Goal: Information Seeking & Learning: Learn about a topic

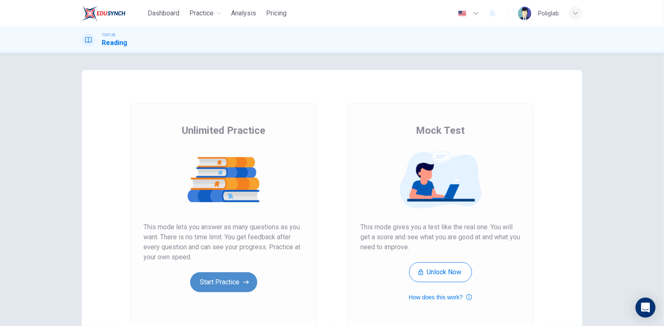
click at [227, 280] on button "Start Practice" at bounding box center [223, 282] width 67 height 20
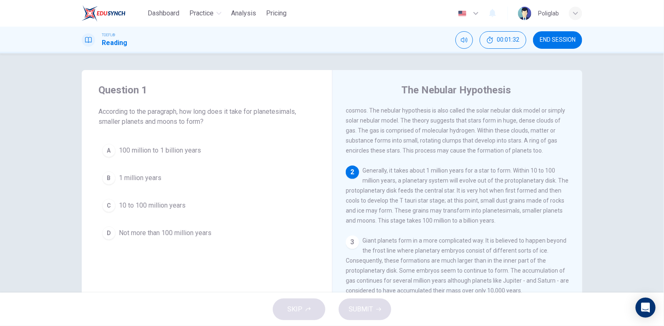
scroll to position [83, 0]
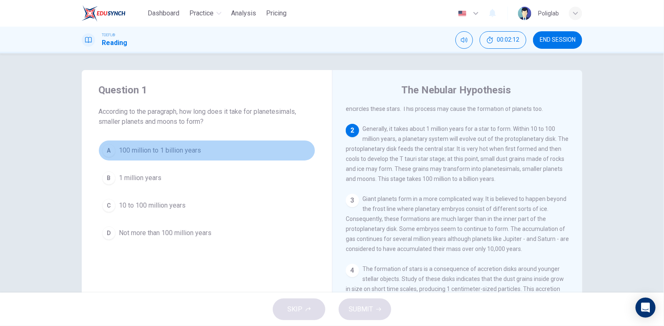
click at [191, 152] on span "100 million to 1 billion years" at bounding box center [160, 150] width 82 height 10
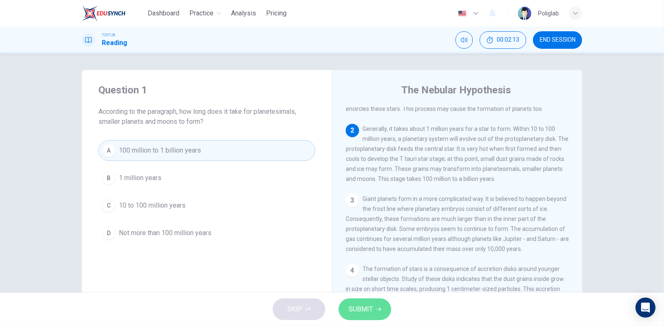
click at [381, 308] on button "SUBMIT" at bounding box center [364, 309] width 53 height 22
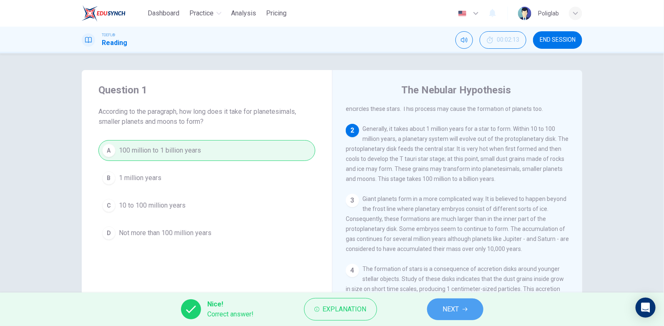
click at [466, 305] on button "NEXT" at bounding box center [455, 309] width 56 height 22
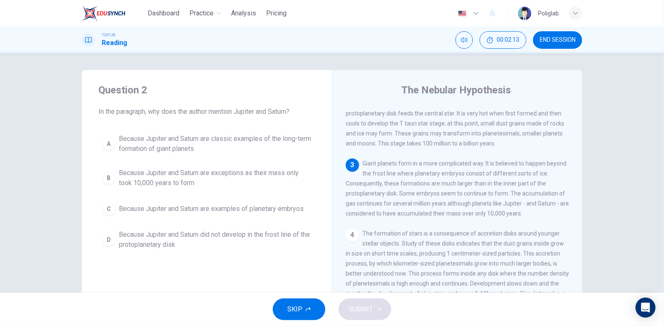
scroll to position [170, 0]
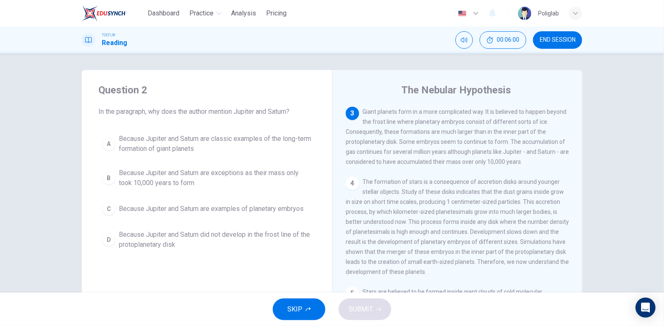
click at [165, 179] on span "Because Jupiter and Saturn are exceptions as their mass only took 10,000 years …" at bounding box center [215, 178] width 193 height 20
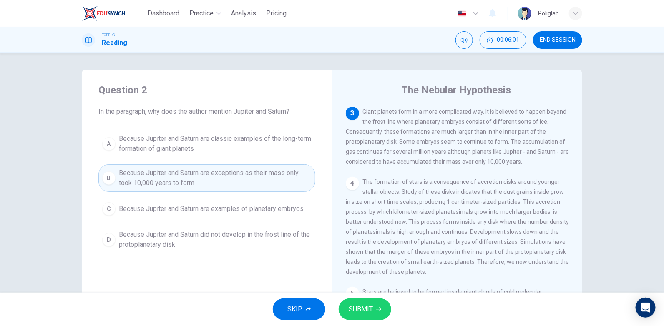
click at [369, 315] on span "SUBMIT" at bounding box center [360, 309] width 24 height 12
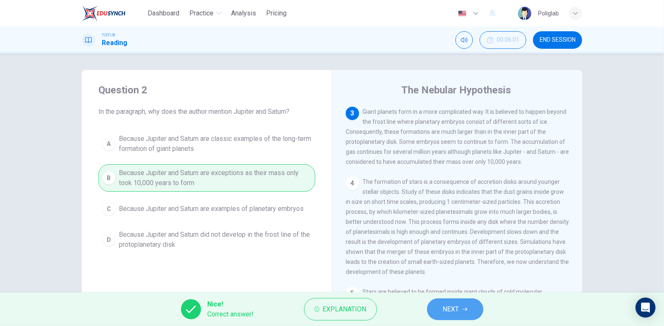
click at [452, 309] on span "NEXT" at bounding box center [451, 309] width 16 height 12
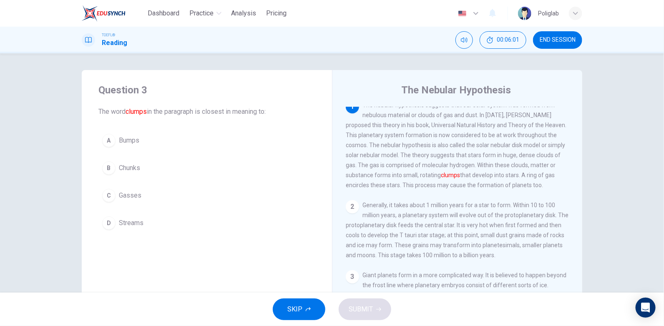
scroll to position [0, 0]
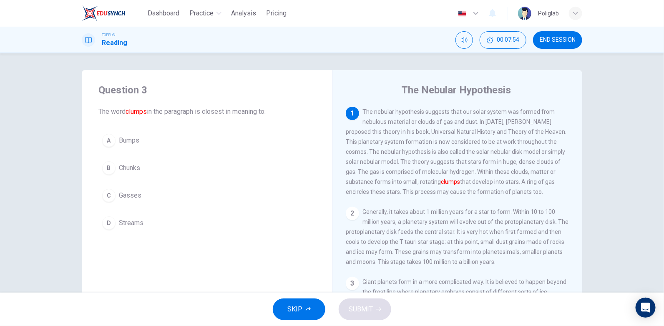
click at [133, 166] on span "Chunks" at bounding box center [129, 168] width 21 height 10
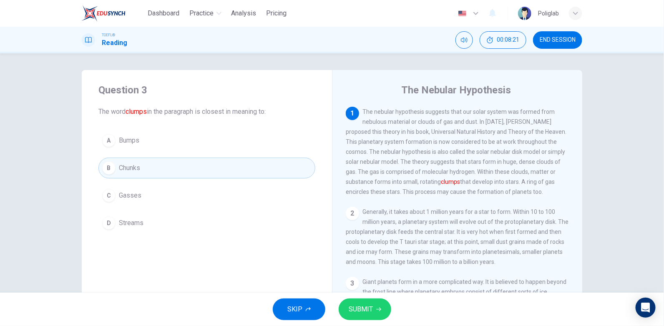
click at [384, 311] on button "SUBMIT" at bounding box center [364, 309] width 53 height 22
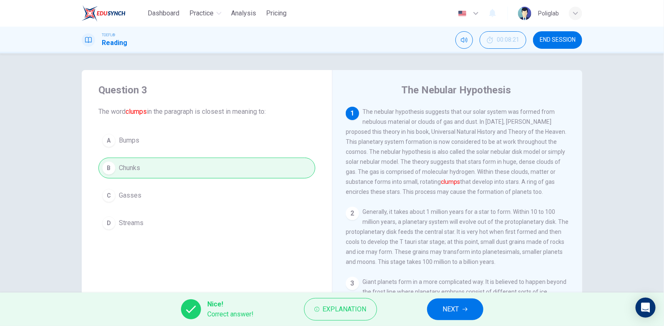
click at [478, 314] on button "NEXT" at bounding box center [455, 309] width 56 height 22
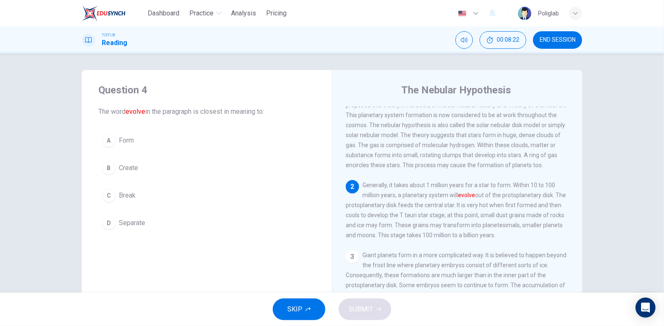
scroll to position [45, 0]
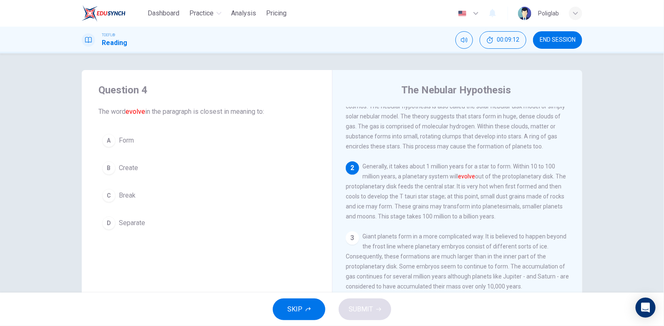
click at [113, 167] on button "B Create" at bounding box center [206, 168] width 217 height 21
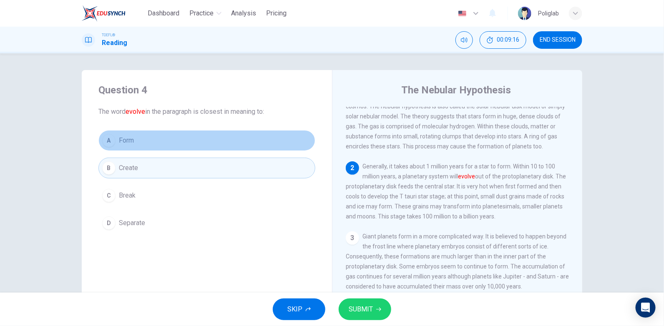
click at [140, 138] on button "A Form" at bounding box center [206, 140] width 217 height 21
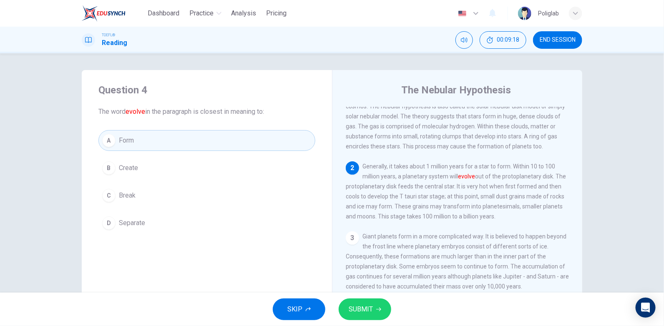
click at [371, 310] on span "SUBMIT" at bounding box center [360, 309] width 24 height 12
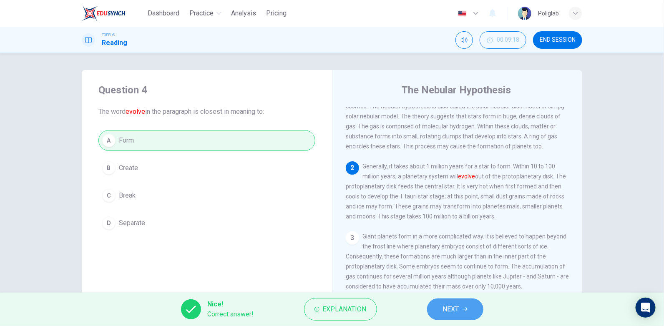
click at [459, 313] on span "NEXT" at bounding box center [451, 309] width 16 height 12
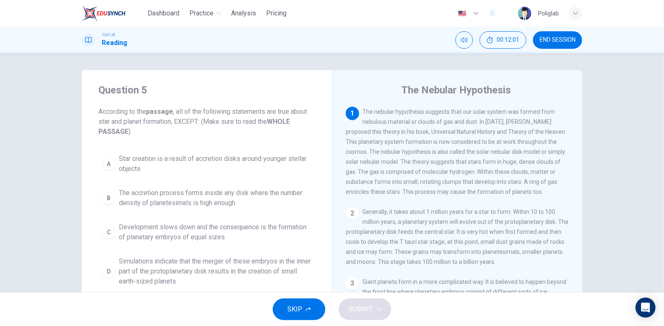
scroll to position [41, 0]
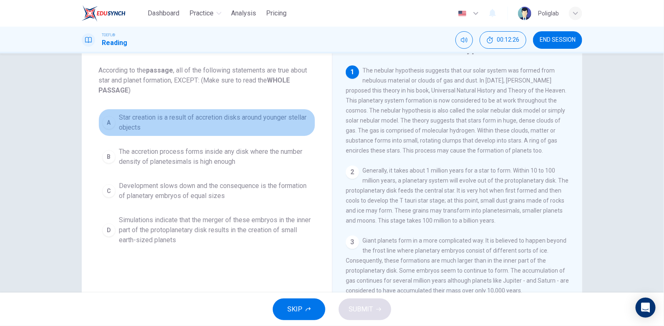
click at [294, 121] on span "Star creation is a result of accretion disks around younger stellar objects" at bounding box center [215, 123] width 193 height 20
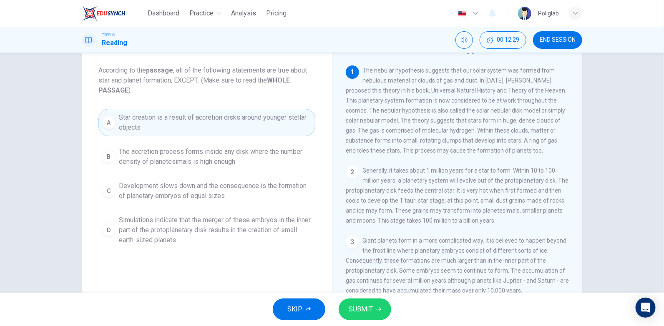
click at [371, 317] on button "SUBMIT" at bounding box center [364, 309] width 53 height 22
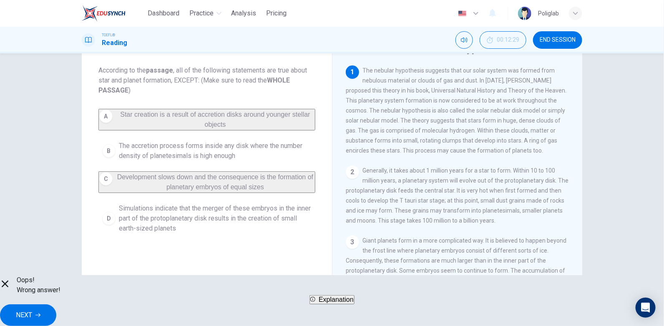
click at [485, 318] on div "Oops! Wrong answer! Explanation NEXT" at bounding box center [332, 300] width 664 height 51
click at [40, 313] on icon "button" at bounding box center [37, 315] width 5 height 5
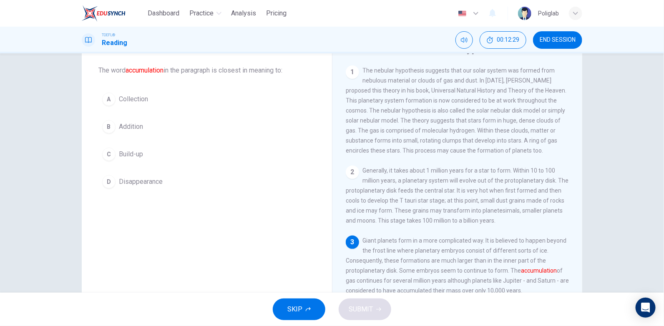
scroll to position [73, 0]
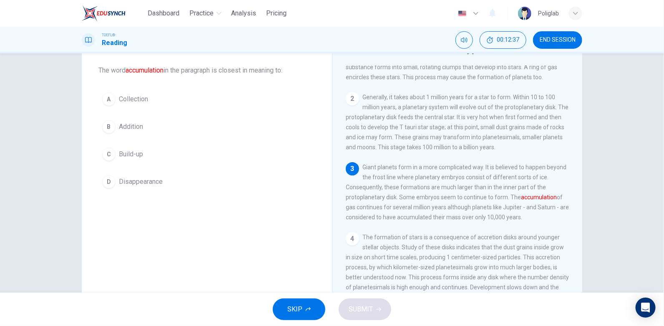
click at [124, 133] on button "B Addition" at bounding box center [206, 126] width 217 height 21
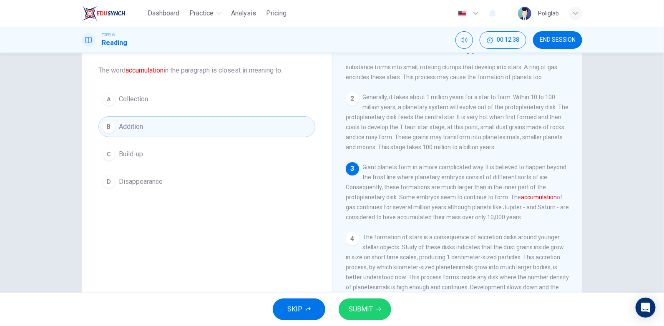
click at [363, 306] on span "SUBMIT" at bounding box center [360, 309] width 24 height 12
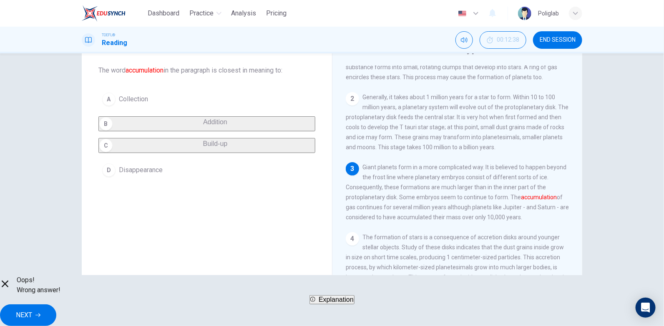
click at [56, 315] on button "NEXT" at bounding box center [28, 315] width 56 height 22
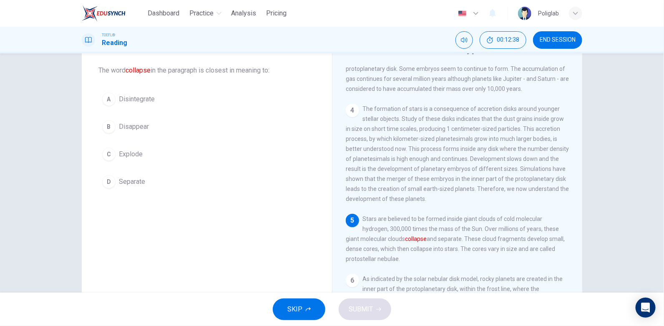
scroll to position [230, 0]
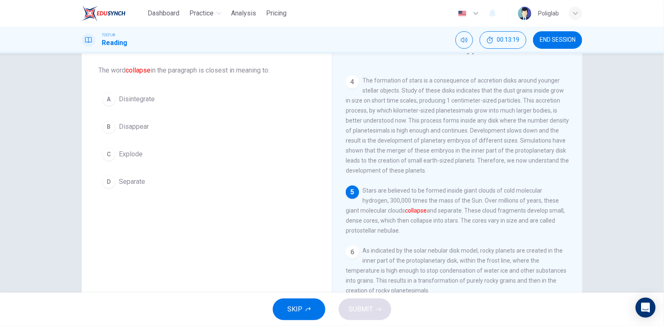
click at [153, 93] on button "A Disintegrate" at bounding box center [206, 99] width 217 height 21
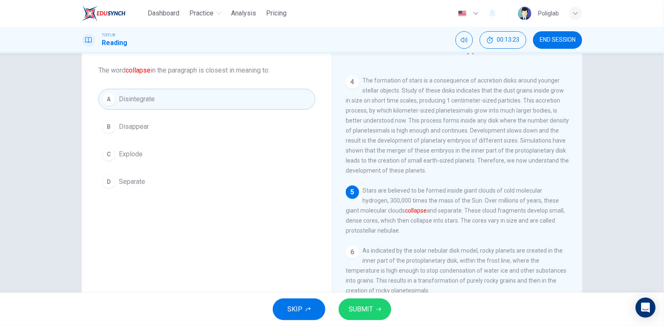
click at [372, 303] on button "SUBMIT" at bounding box center [364, 309] width 53 height 22
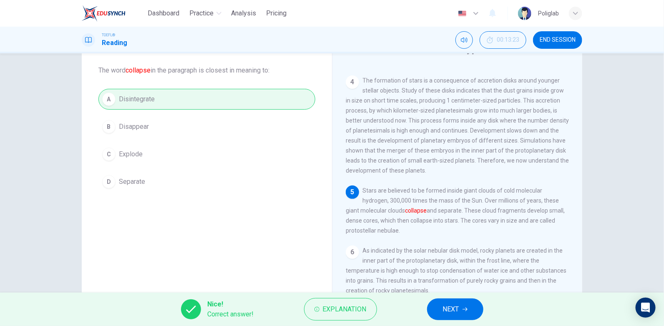
click at [433, 309] on button "NEXT" at bounding box center [455, 309] width 56 height 22
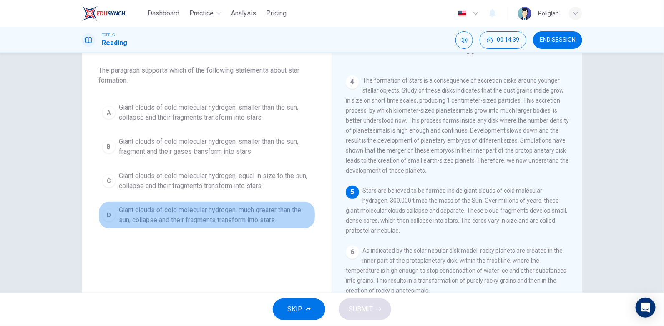
click at [279, 214] on span "Giant clouds of cold molecular hydrogen, much greater than the sun, collapse an…" at bounding box center [215, 215] width 193 height 20
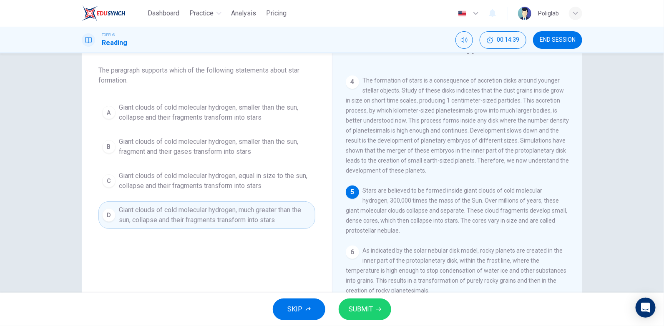
click at [371, 307] on span "SUBMIT" at bounding box center [360, 309] width 24 height 12
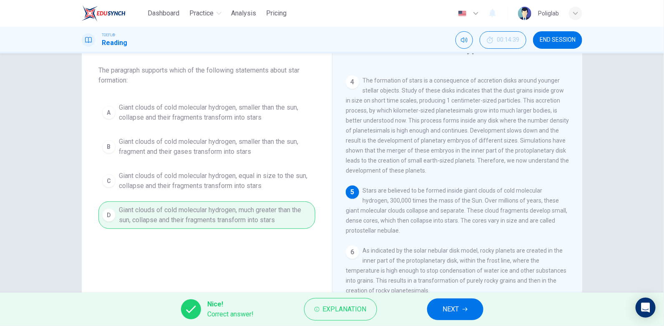
click at [461, 295] on div "Nice! Correct answer! Explanation NEXT" at bounding box center [332, 309] width 664 height 33
click at [458, 306] on span "NEXT" at bounding box center [451, 309] width 16 height 12
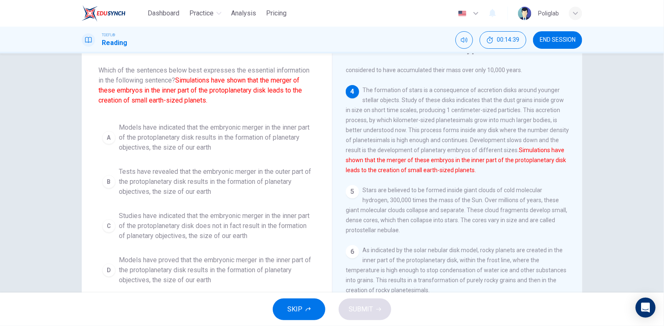
scroll to position [220, 0]
click at [245, 136] on span "Models have indicated that the embryonic merger in the inner part of the protop…" at bounding box center [215, 138] width 193 height 30
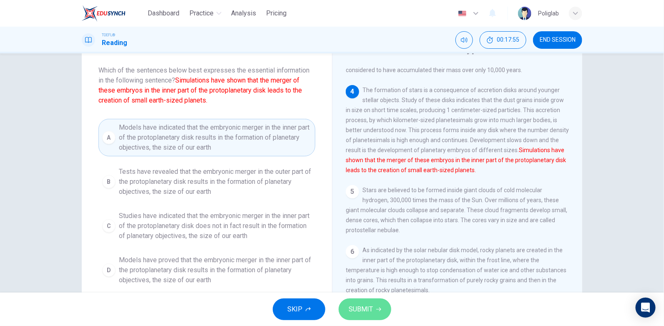
click at [384, 309] on button "SUBMIT" at bounding box center [364, 309] width 53 height 22
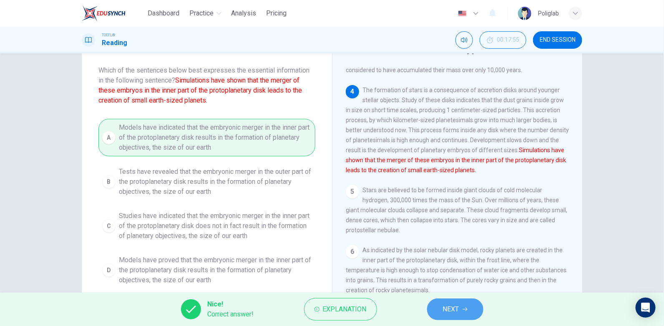
click at [466, 317] on button "NEXT" at bounding box center [455, 309] width 56 height 22
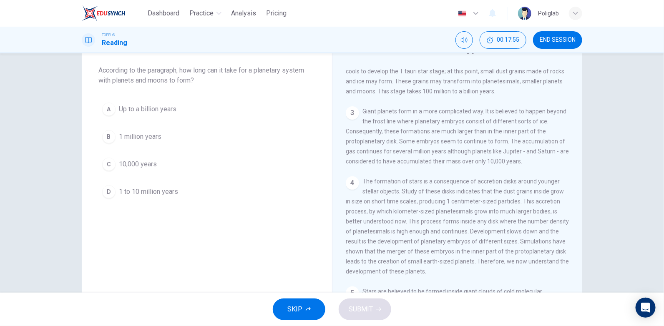
scroll to position [100, 0]
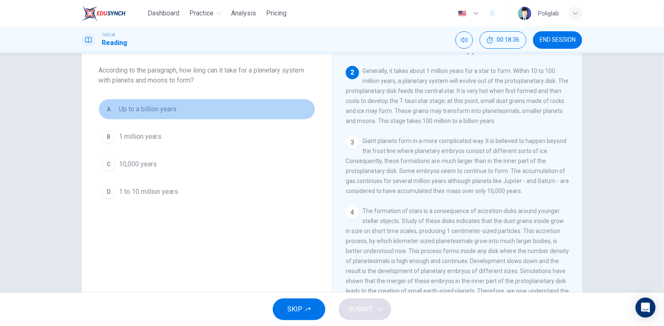
click at [179, 111] on button "A Up to a billion years" at bounding box center [206, 109] width 217 height 21
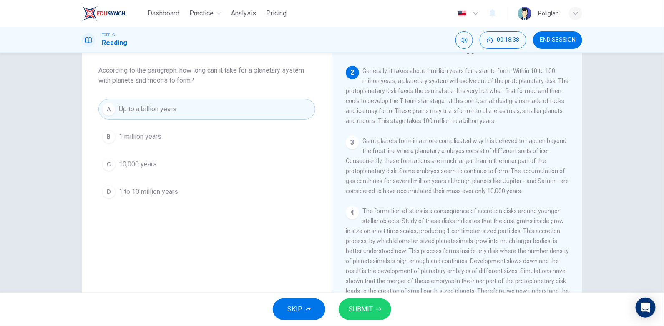
click at [366, 311] on span "SUBMIT" at bounding box center [360, 309] width 24 height 12
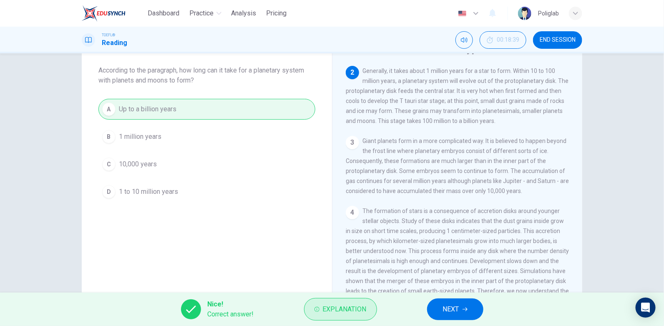
click at [351, 303] on span "Explanation" at bounding box center [345, 309] width 44 height 12
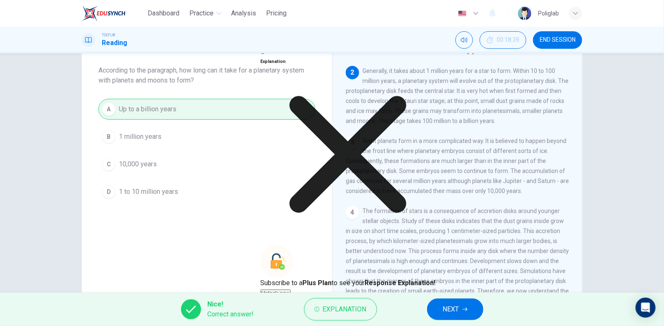
click at [411, 211] on icon at bounding box center [347, 154] width 175 height 175
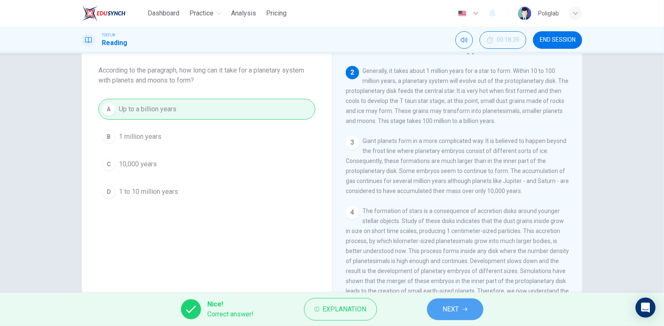
click at [456, 301] on button "NEXT" at bounding box center [455, 309] width 56 height 22
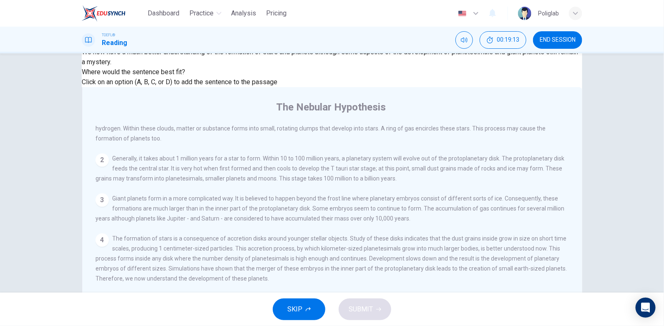
scroll to position [83, 0]
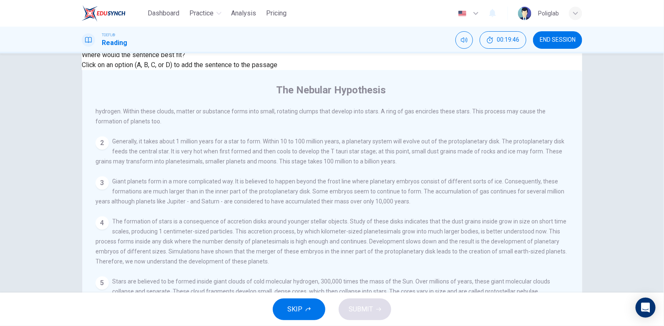
click at [453, 306] on div "A As indicated by the solar nebular disk model, rocky planets are created in th…" at bounding box center [331, 321] width 473 height 30
click at [466, 326] on input at bounding box center [502, 332] width 72 height 8
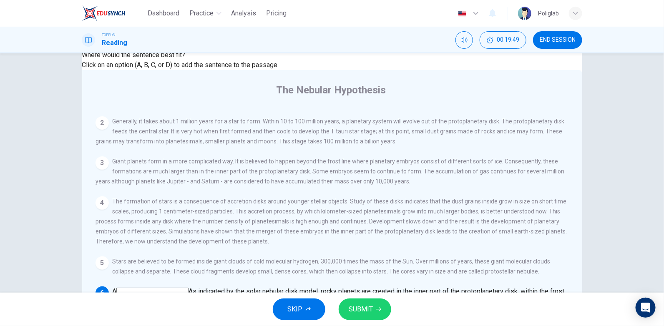
scroll to position [263, 0]
click at [373, 307] on button "SUBMIT" at bounding box center [364, 309] width 53 height 22
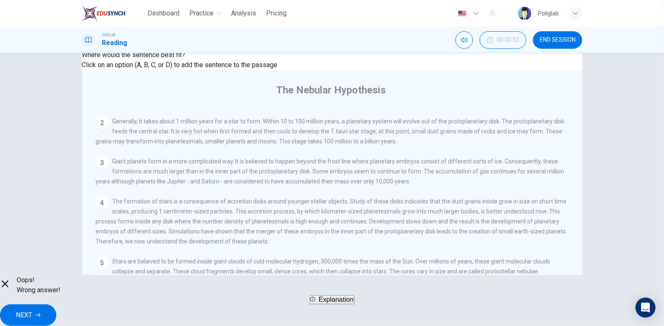
click at [32, 310] on span "NEXT" at bounding box center [24, 315] width 16 height 12
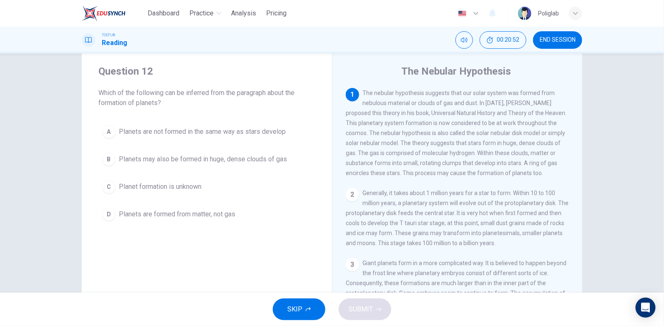
scroll to position [0, 0]
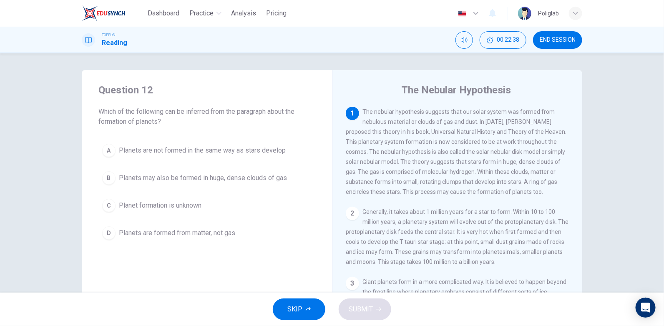
click at [267, 183] on button "B Planets may also be formed in huge, dense clouds of gas" at bounding box center [206, 178] width 217 height 21
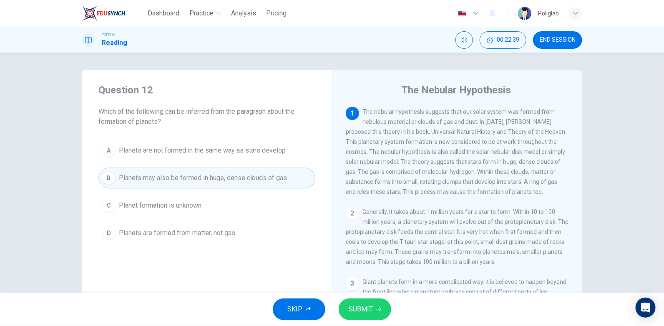
click at [381, 308] on button "SUBMIT" at bounding box center [364, 309] width 53 height 22
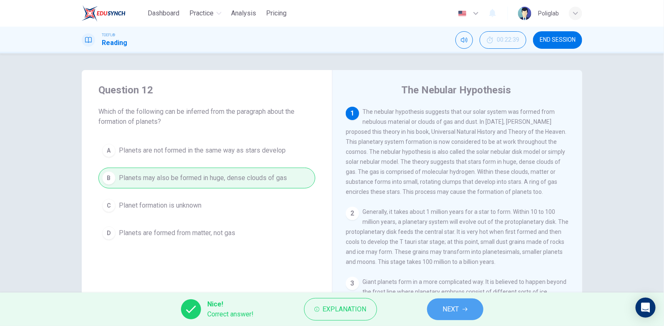
click at [461, 301] on button "NEXT" at bounding box center [455, 309] width 56 height 22
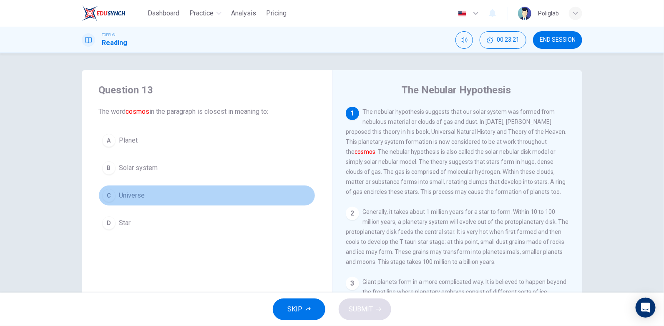
click at [127, 190] on span "Universe" at bounding box center [132, 195] width 26 height 10
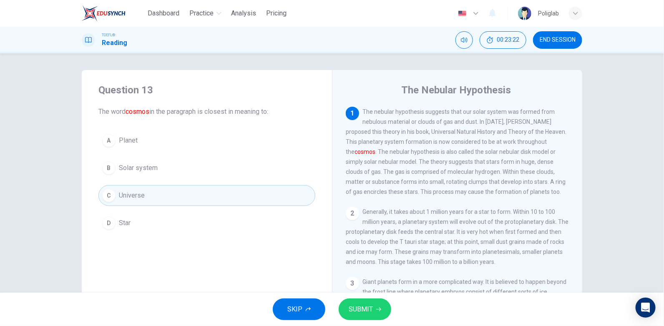
click at [375, 303] on button "SUBMIT" at bounding box center [364, 309] width 53 height 22
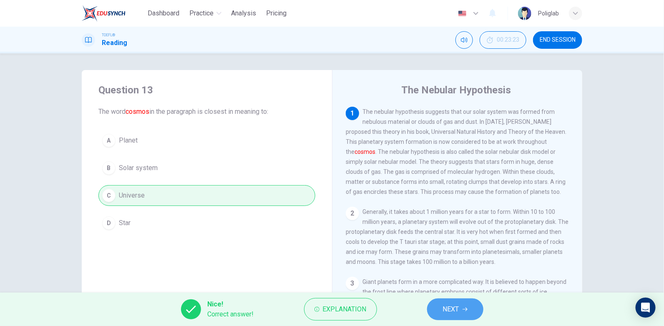
click at [475, 311] on button "NEXT" at bounding box center [455, 309] width 56 height 22
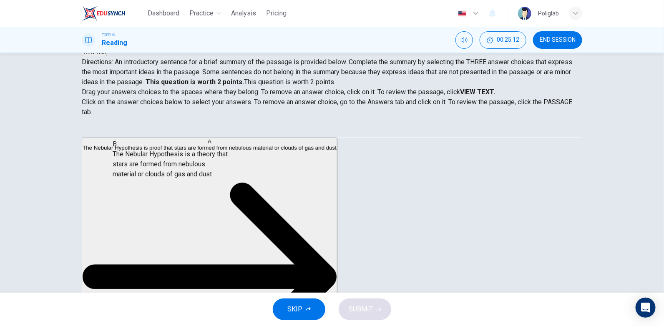
scroll to position [25, 0]
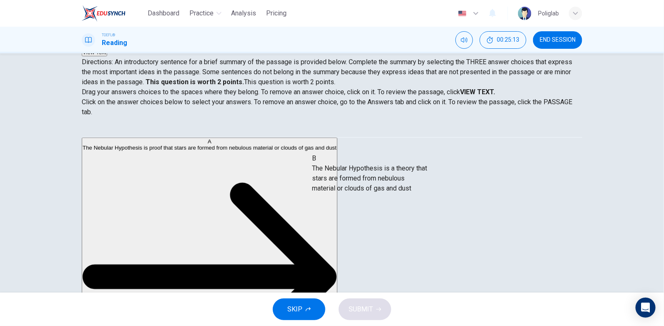
drag, startPoint x: 187, startPoint y: 180, endPoint x: 407, endPoint y: 182, distance: 220.1
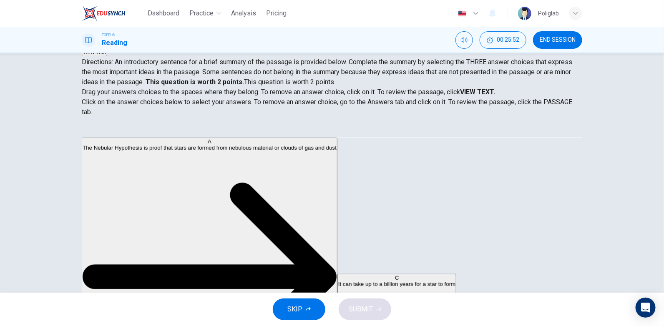
scroll to position [83, 0]
drag, startPoint x: 200, startPoint y: 228, endPoint x: 306, endPoint y: 188, distance: 112.2
drag, startPoint x: 181, startPoint y: 149, endPoint x: 323, endPoint y: 225, distance: 161.7
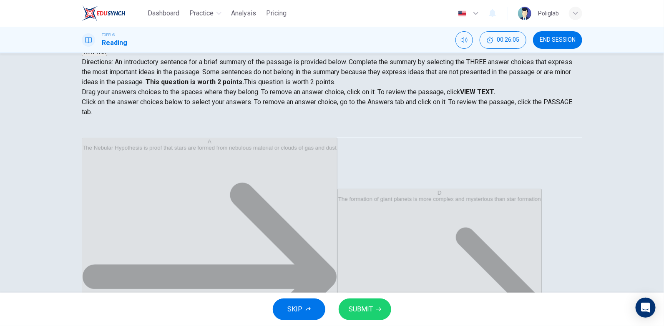
scroll to position [25, 0]
click at [376, 308] on icon "button" at bounding box center [378, 309] width 5 height 5
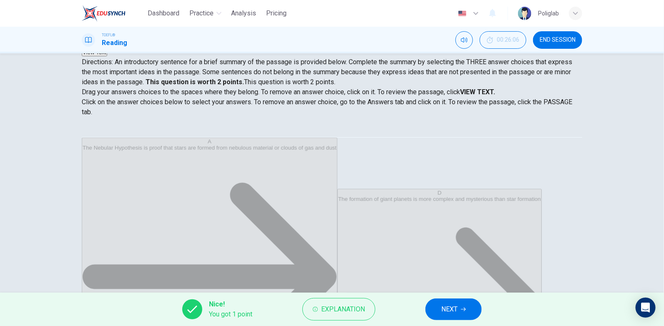
scroll to position [0, 0]
click at [461, 305] on button "NEXT" at bounding box center [453, 309] width 56 height 22
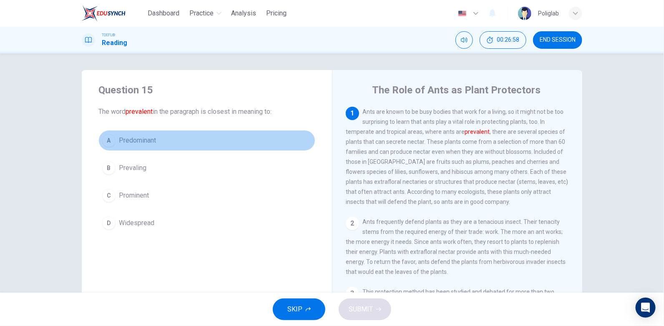
click at [153, 147] on button "A Predominant" at bounding box center [206, 140] width 217 height 21
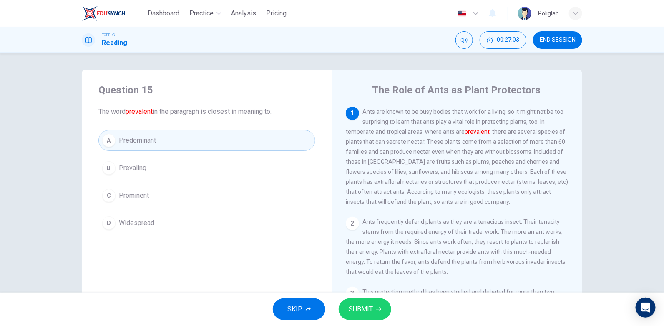
click at [159, 200] on button "C Prominent" at bounding box center [206, 195] width 217 height 21
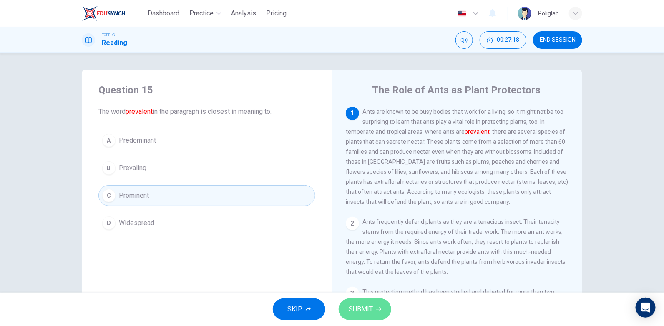
click at [380, 308] on icon "button" at bounding box center [378, 309] width 5 height 5
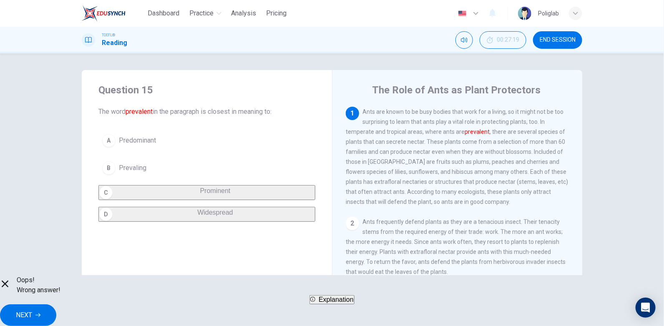
click at [56, 309] on button "NEXT" at bounding box center [28, 315] width 56 height 22
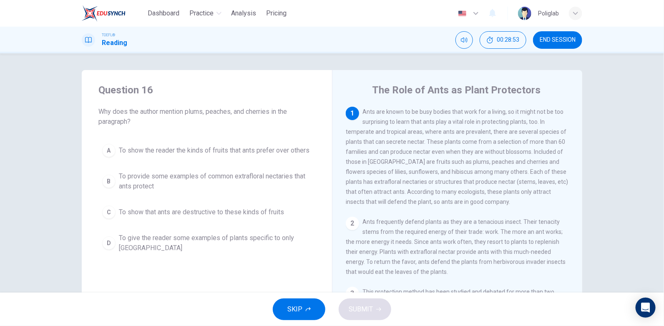
click at [288, 185] on span "To provide some examples of common extrafloral nectaries that ants protect" at bounding box center [215, 181] width 193 height 20
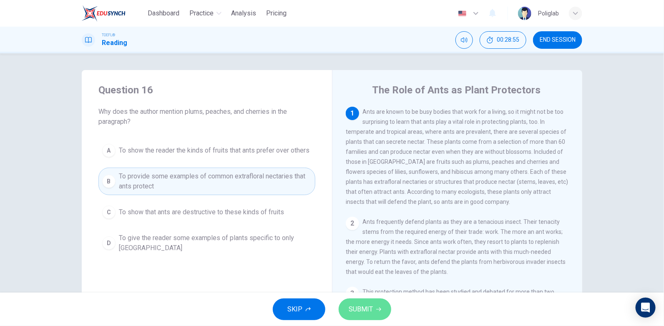
click at [372, 304] on span "SUBMIT" at bounding box center [360, 309] width 24 height 12
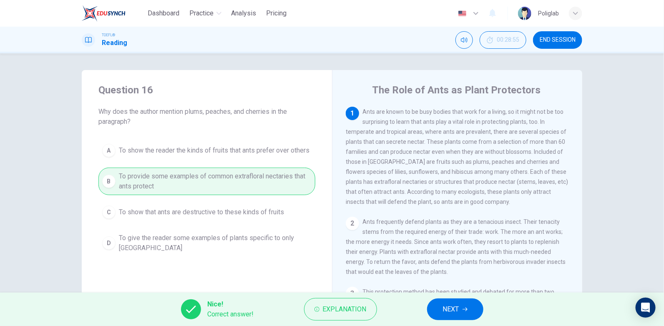
click at [467, 305] on button "NEXT" at bounding box center [455, 309] width 56 height 22
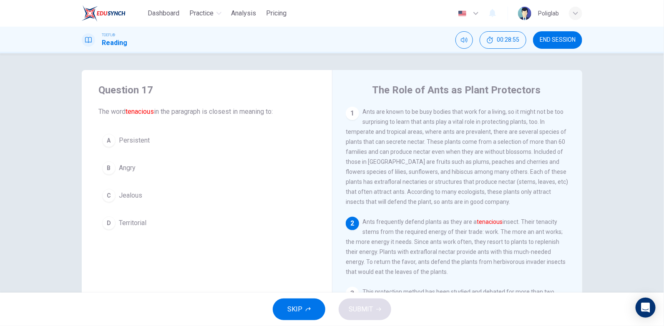
scroll to position [14, 0]
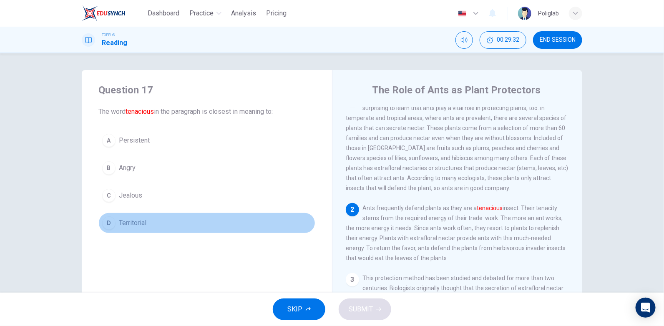
click at [140, 229] on button "D Territorial" at bounding box center [206, 223] width 217 height 21
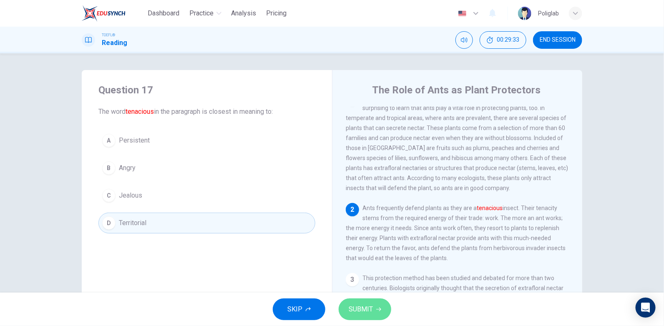
click at [376, 310] on icon "button" at bounding box center [378, 309] width 5 height 5
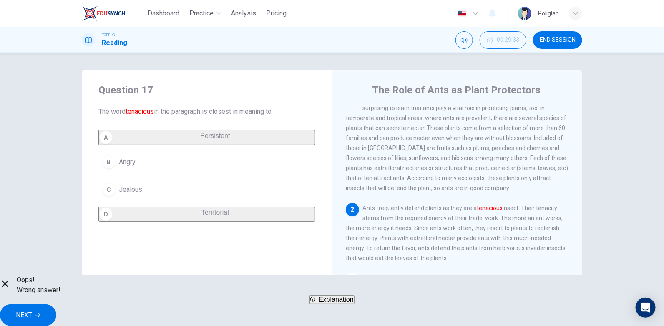
click at [56, 309] on button "NEXT" at bounding box center [28, 315] width 56 height 22
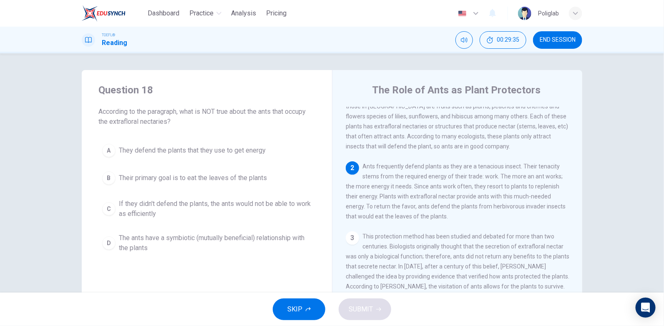
scroll to position [97, 0]
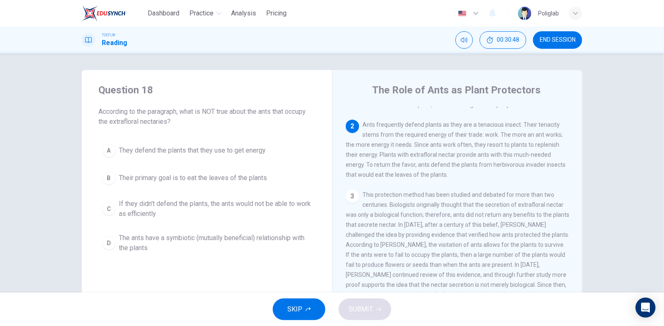
click at [256, 175] on span "Their primary goal is to eat the leaves of the plants" at bounding box center [193, 178] width 148 height 10
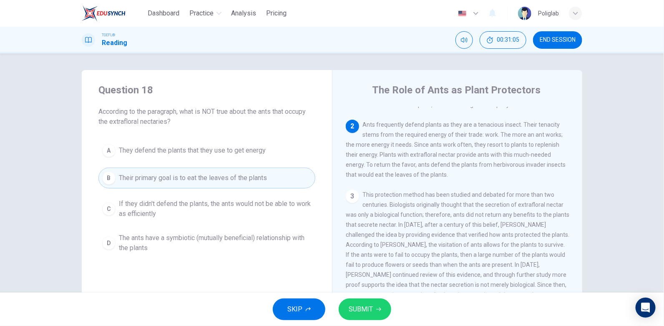
click at [357, 304] on span "SUBMIT" at bounding box center [360, 309] width 24 height 12
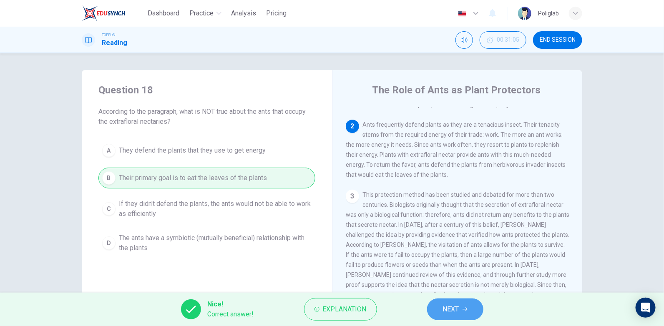
click at [444, 313] on span "NEXT" at bounding box center [451, 309] width 16 height 12
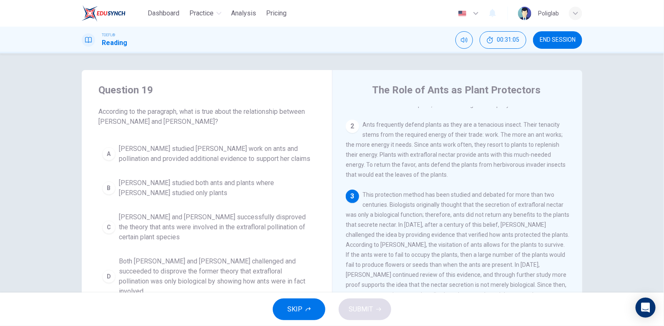
scroll to position [144, 0]
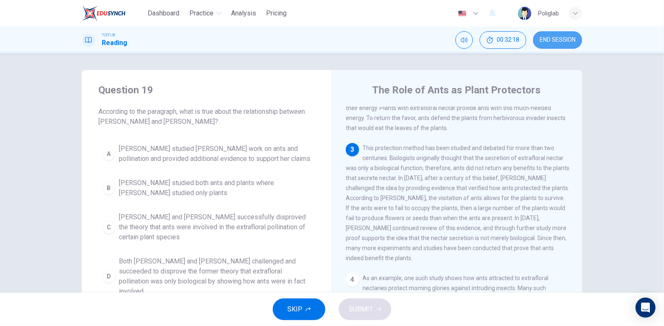
click at [557, 39] on span "END SESSION" at bounding box center [557, 40] width 36 height 7
